Goal: Transaction & Acquisition: Purchase product/service

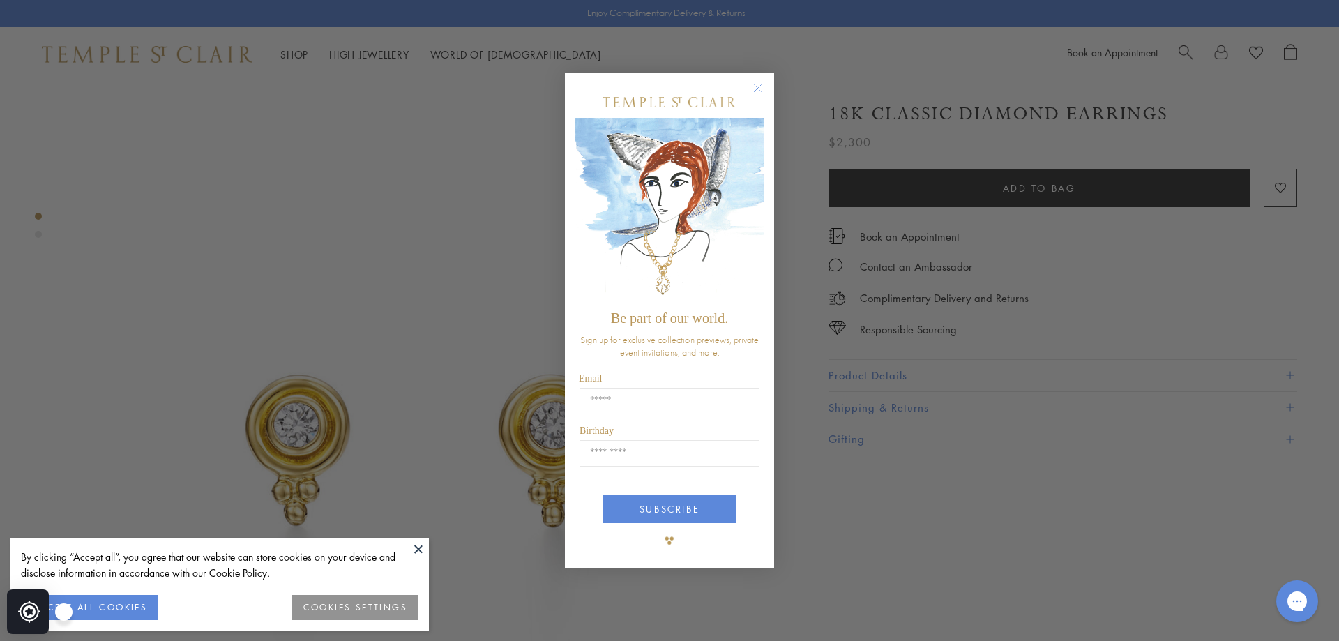
click at [762, 87] on circle "Close dialog" at bounding box center [758, 87] width 17 height 17
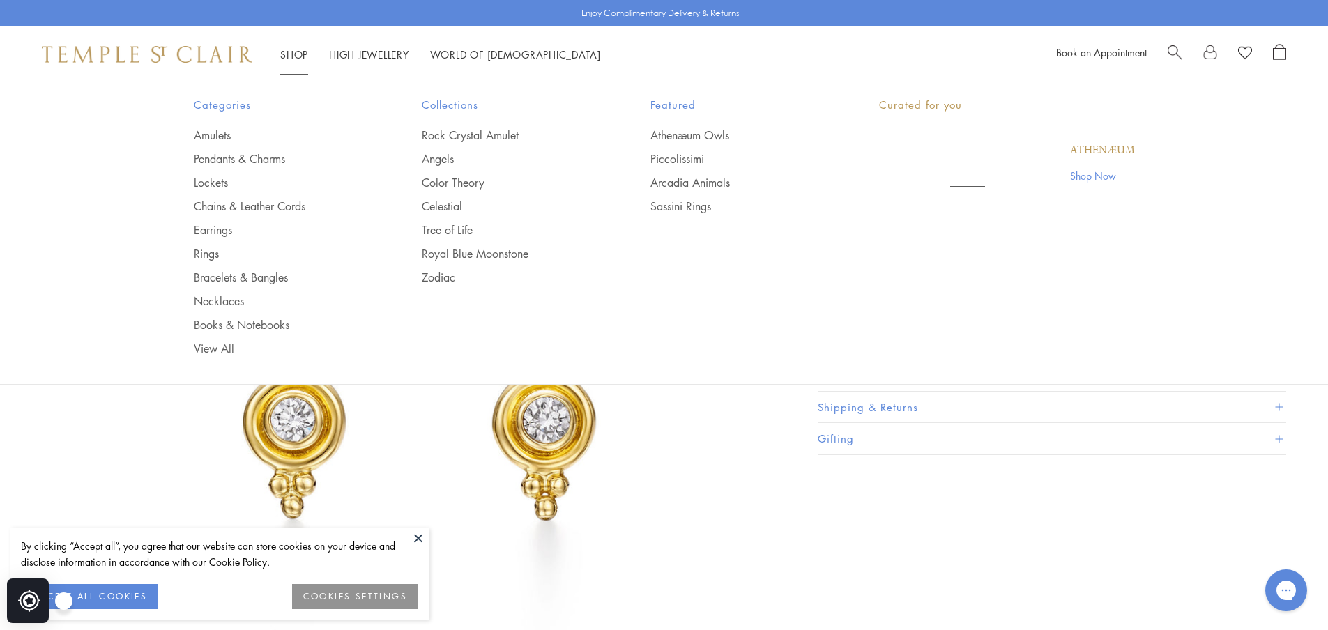
click at [294, 53] on link "Shop Shop" at bounding box center [294, 54] width 28 height 14
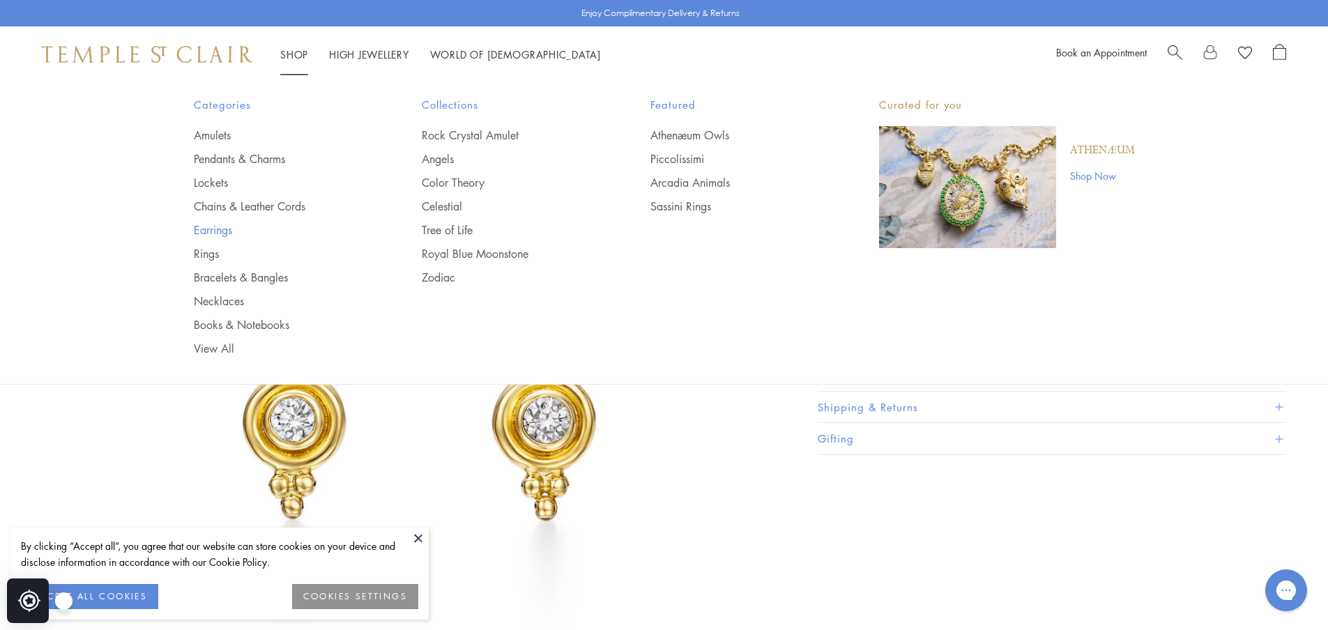
click at [211, 234] on link "Earrings" at bounding box center [280, 229] width 173 height 15
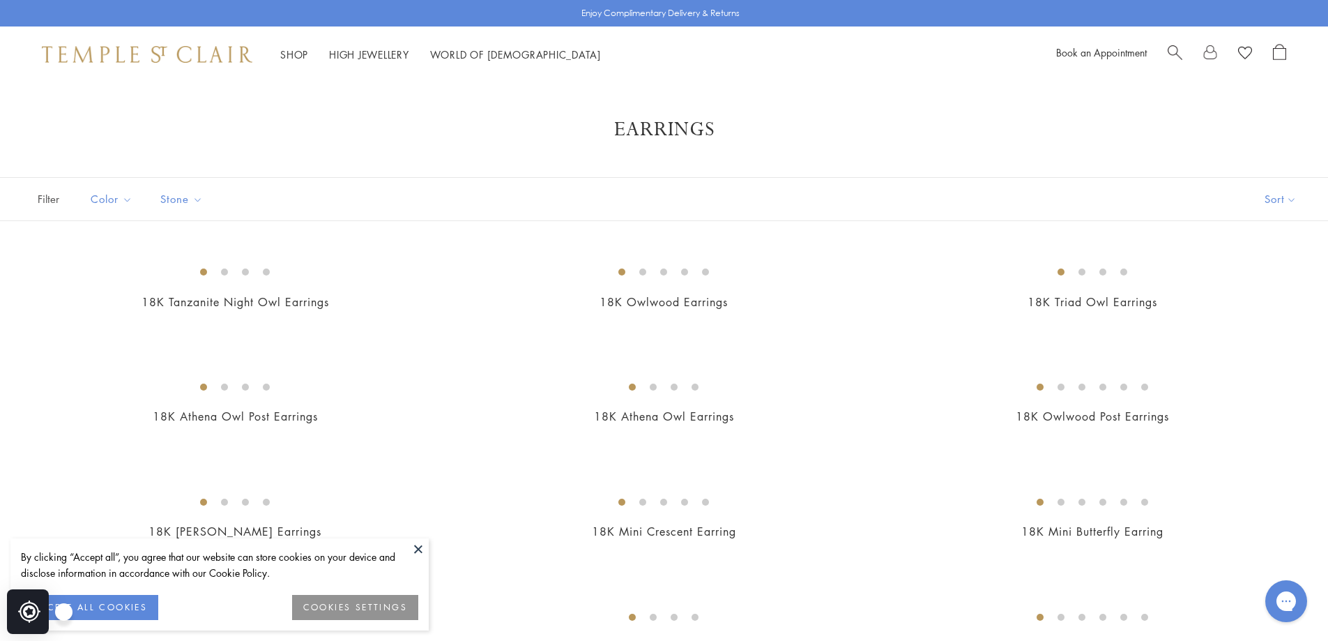
click at [411, 545] on button at bounding box center [418, 548] width 21 height 21
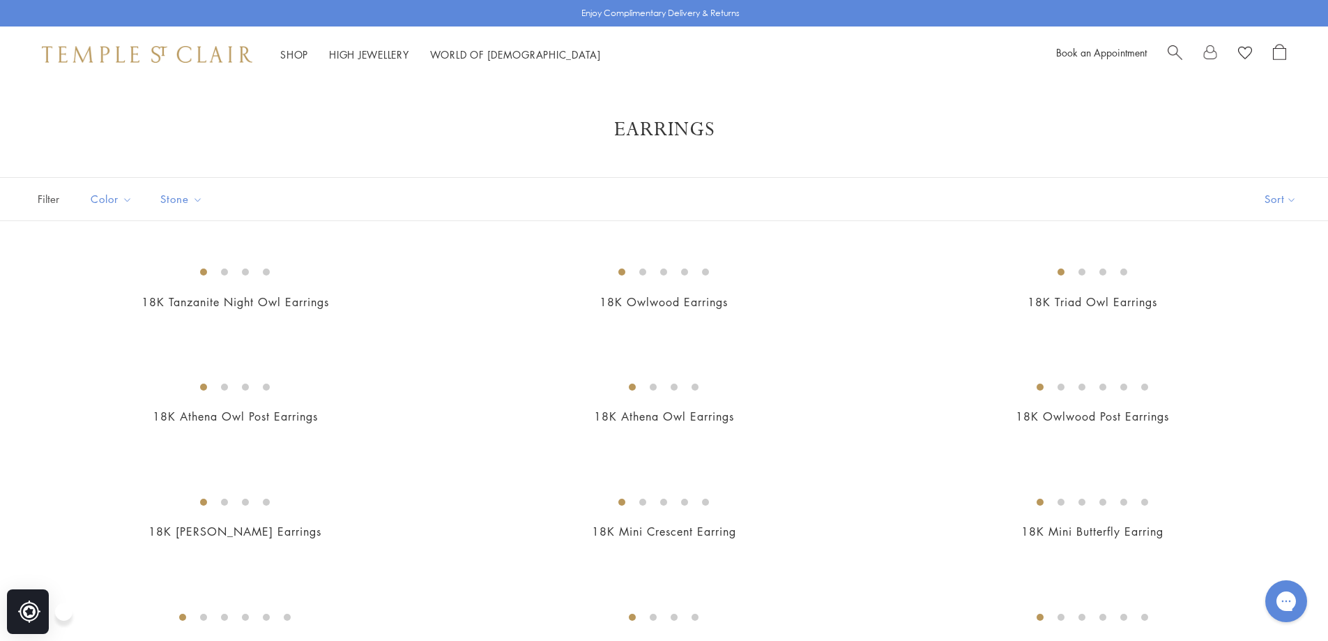
scroll to position [70, 0]
